Goal: Task Accomplishment & Management: Manage account settings

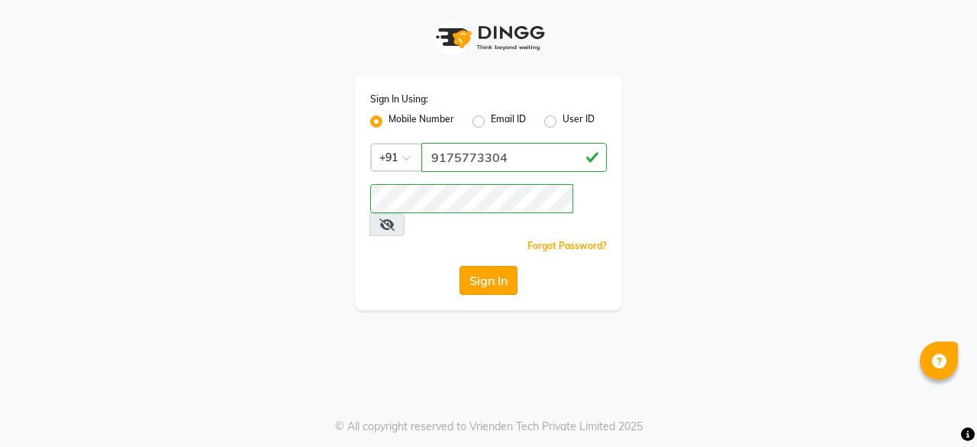
click at [493, 266] on button "Sign In" at bounding box center [489, 280] width 58 height 29
click at [395, 218] on icon at bounding box center [387, 224] width 15 height 12
click at [508, 266] on button "Sign In" at bounding box center [489, 280] width 58 height 29
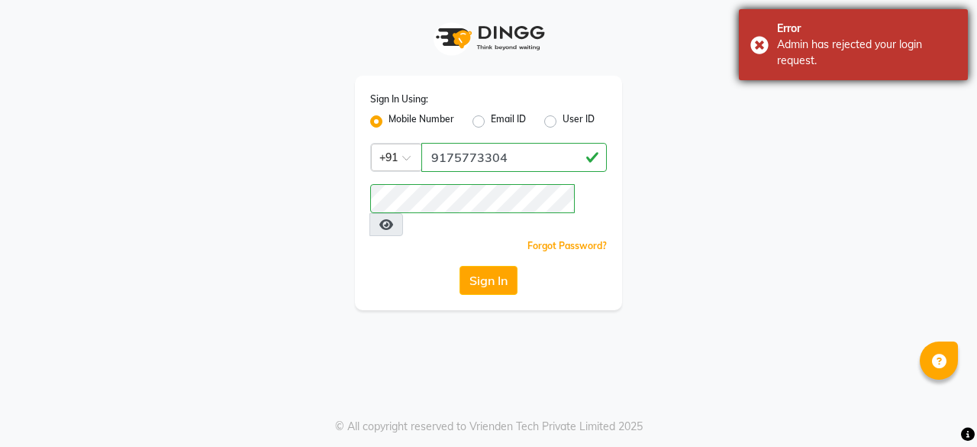
click at [823, 53] on div "Admin has rejected your login request." at bounding box center [866, 53] width 179 height 32
